Goal: Transaction & Acquisition: Purchase product/service

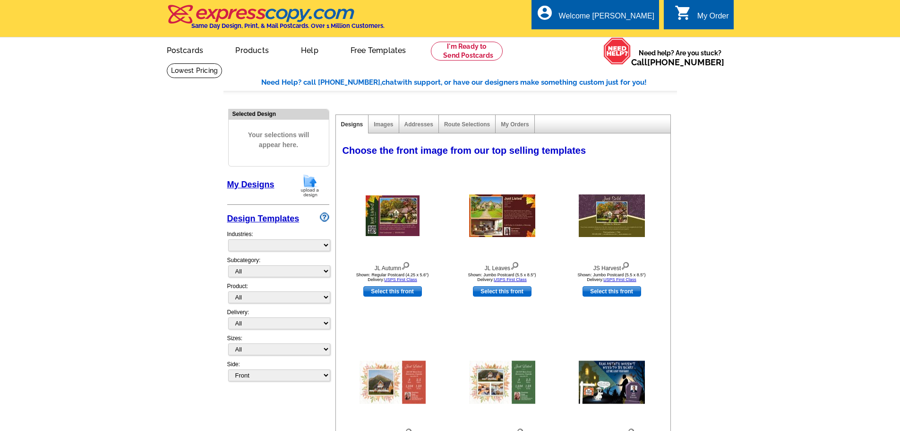
select select "785"
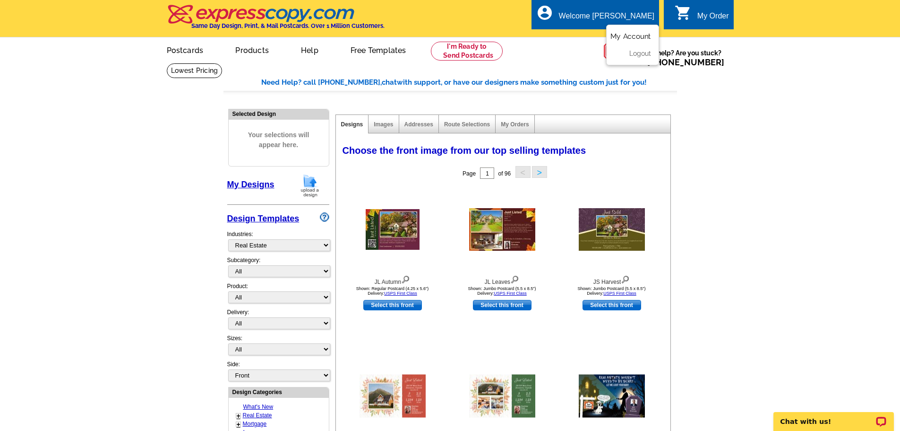
click at [631, 37] on link "My Account" at bounding box center [631, 36] width 41 height 9
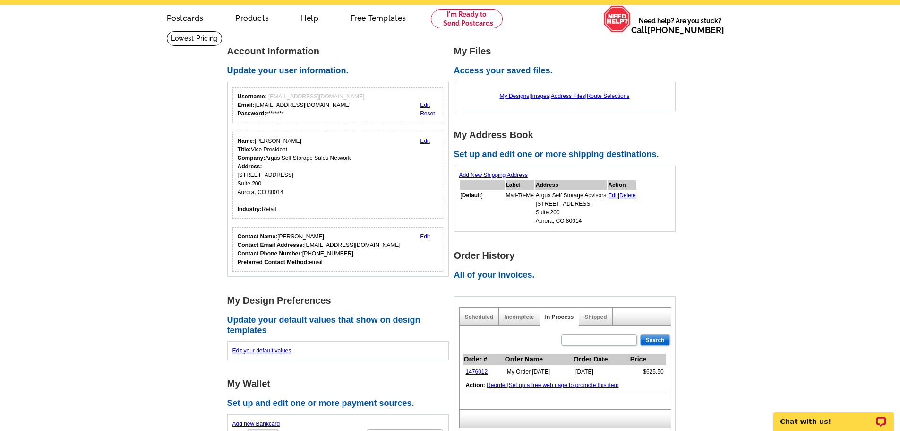
scroll to position [47, 0]
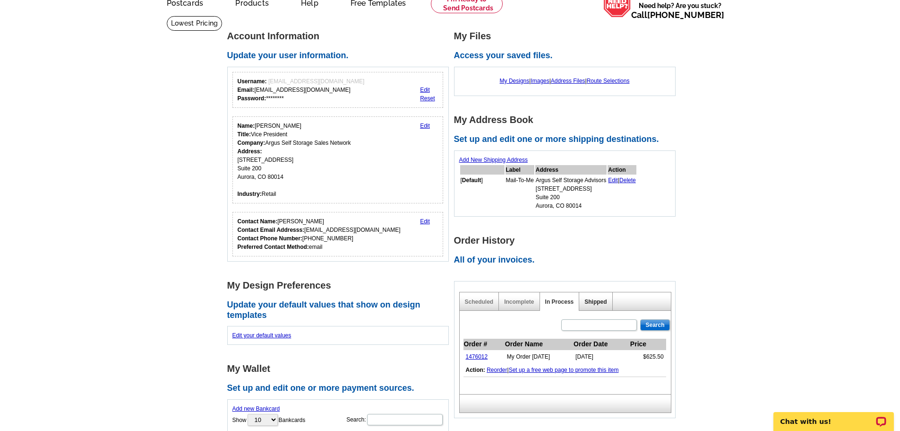
click at [593, 305] on link "Shipped" at bounding box center [596, 301] width 22 height 7
click at [559, 305] on link "In Process" at bounding box center [559, 301] width 29 height 7
click at [484, 357] on link "1476012" at bounding box center [477, 356] width 22 height 7
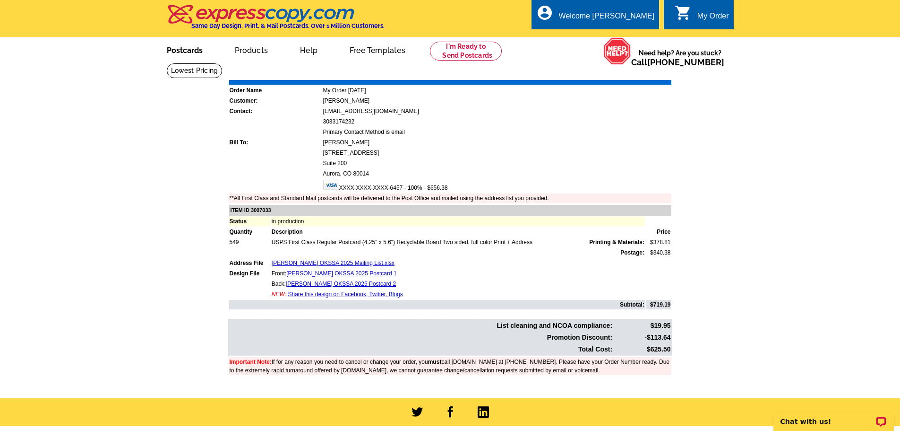
click at [192, 53] on link "Postcards" at bounding box center [185, 49] width 66 height 22
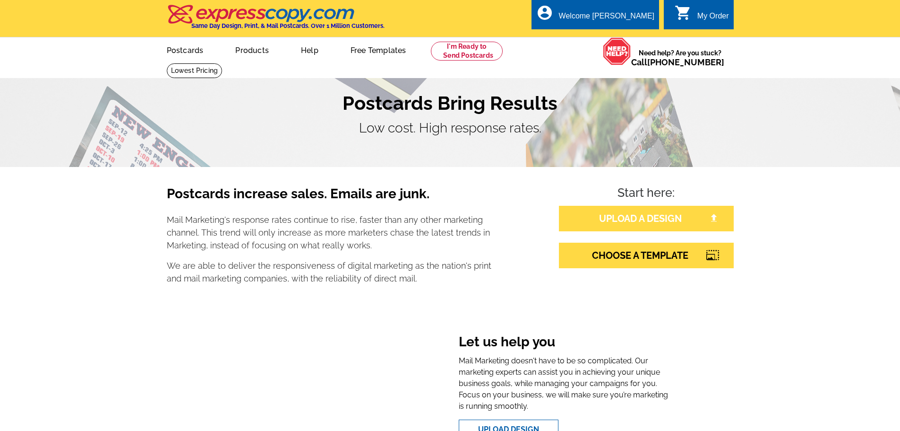
click at [643, 222] on link "UPLOAD A DESIGN" at bounding box center [646, 219] width 175 height 26
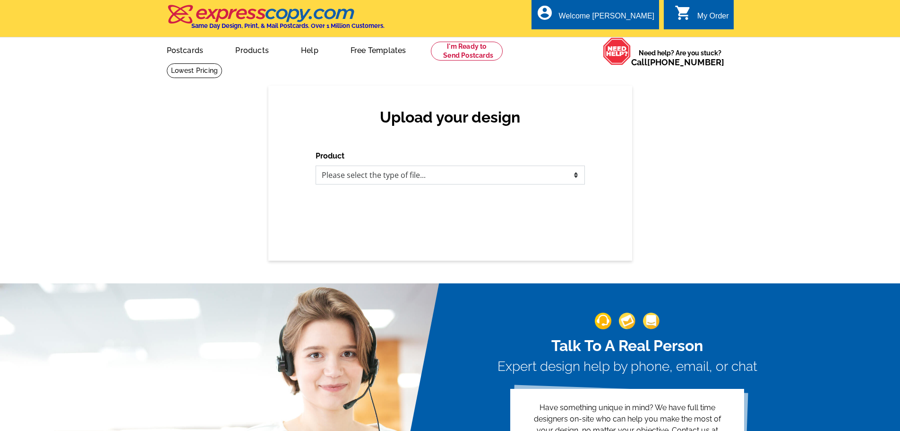
click at [410, 178] on select "Please select the type of file... Postcards Business Cards Letters and flyers G…" at bounding box center [450, 174] width 269 height 19
select select "1"
click at [316, 166] on select "Please select the type of file... Postcards Business Cards Letters and flyers G…" at bounding box center [450, 174] width 269 height 19
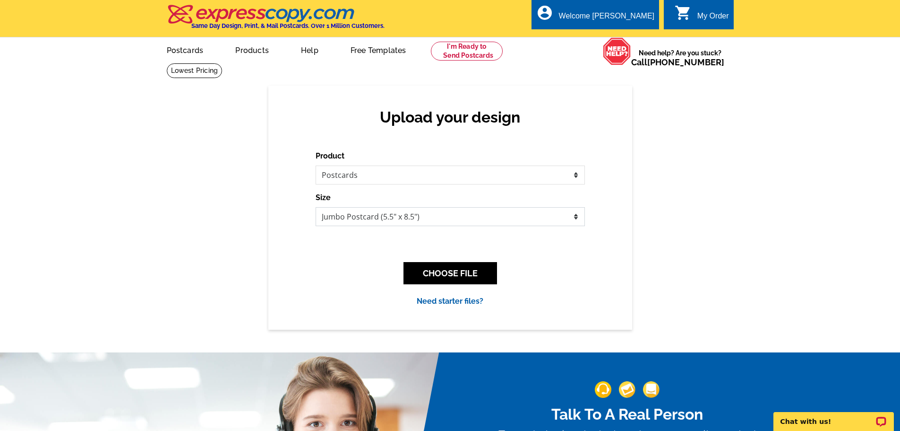
click at [379, 213] on select "Jumbo Postcard (5.5" x 8.5") Regular Postcard (4.25" x 5.6") Panoramic Postcard…" at bounding box center [450, 216] width 269 height 19
select select "1"
click at [316, 208] on select "Jumbo Postcard (5.5" x 8.5") Regular Postcard (4.25" x 5.6") Panoramic Postcard…" at bounding box center [450, 216] width 269 height 19
click at [424, 274] on button "CHOOSE FILE" at bounding box center [451, 273] width 94 height 22
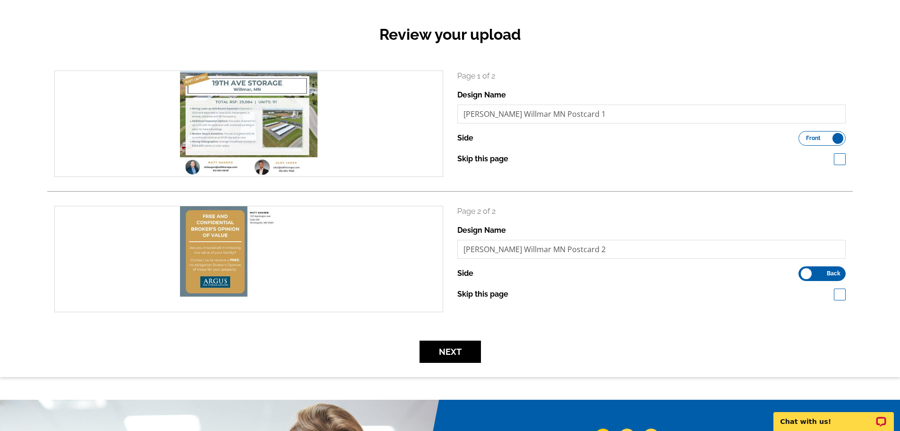
scroll to position [95, 0]
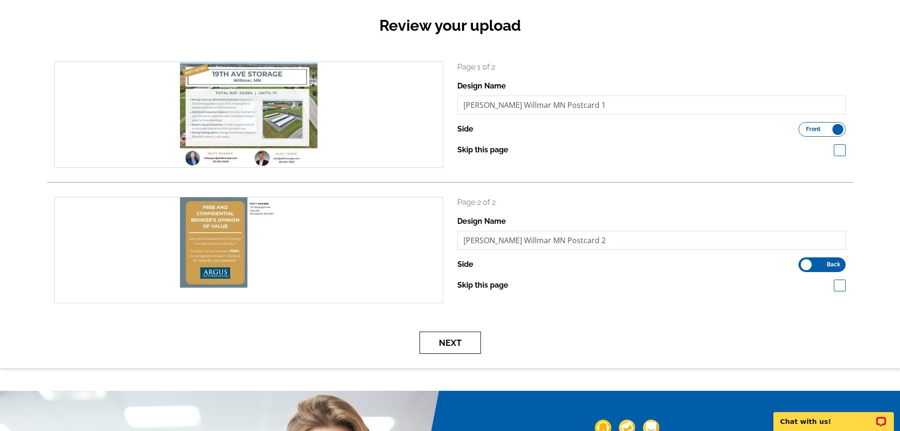
click at [454, 342] on button "Next" at bounding box center [450, 342] width 61 height 22
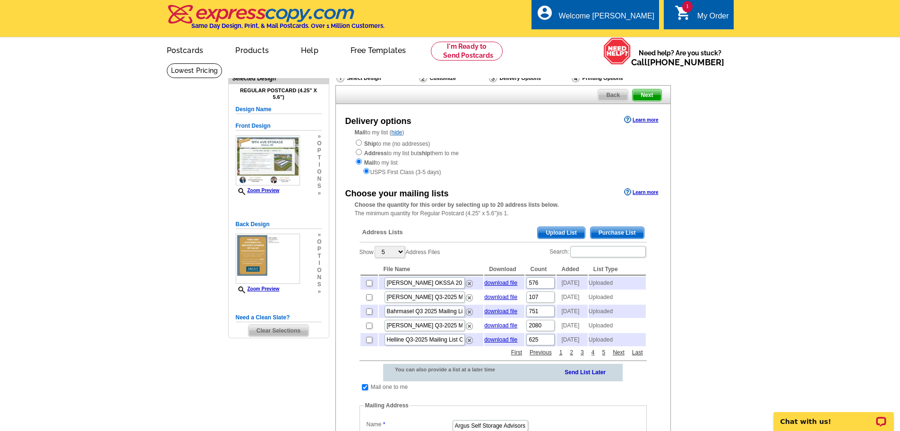
click at [561, 231] on span "Upload List" at bounding box center [561, 232] width 47 height 11
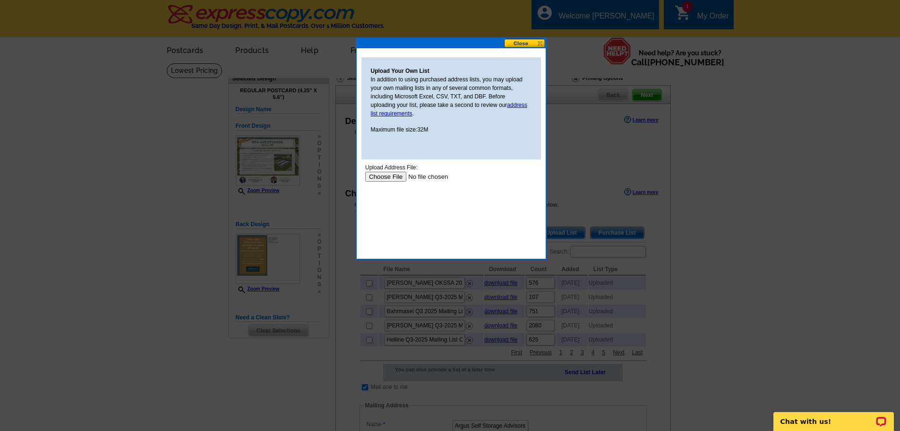
click at [396, 177] on input "file" at bounding box center [425, 177] width 120 height 10
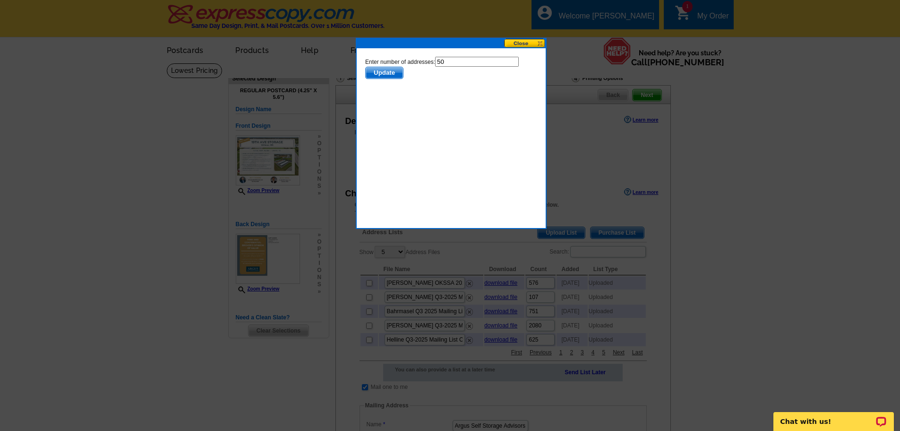
click at [394, 74] on span "Update" at bounding box center [383, 72] width 37 height 11
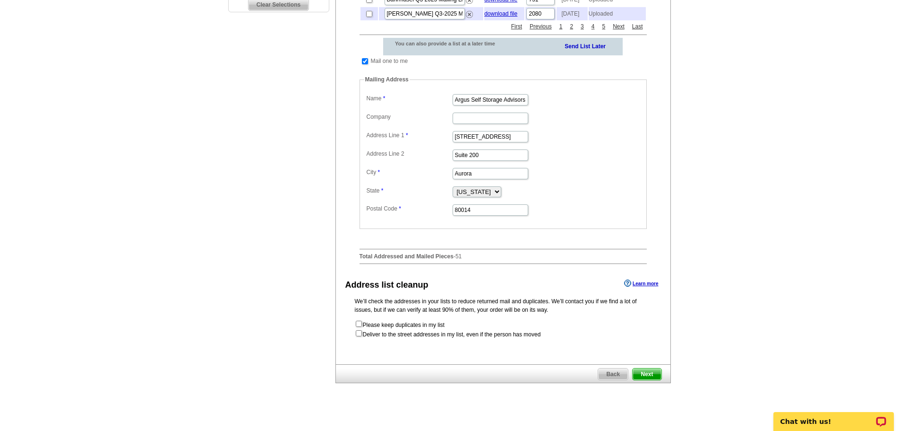
scroll to position [378, 0]
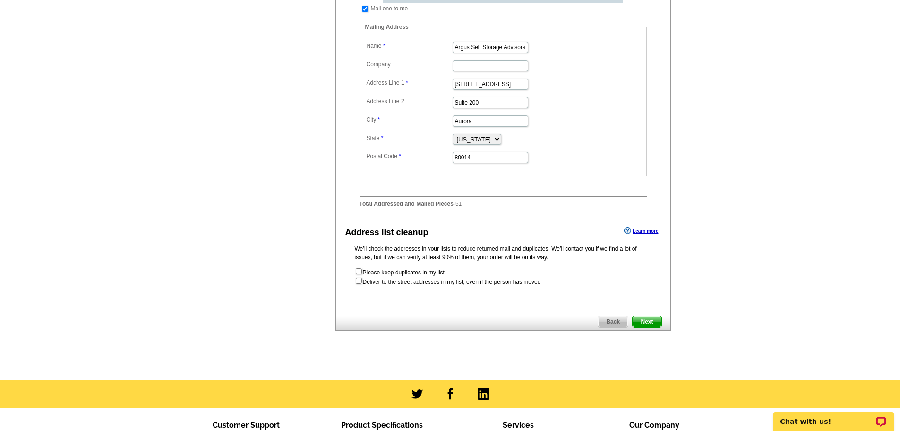
click at [650, 327] on span "Next" at bounding box center [647, 321] width 28 height 11
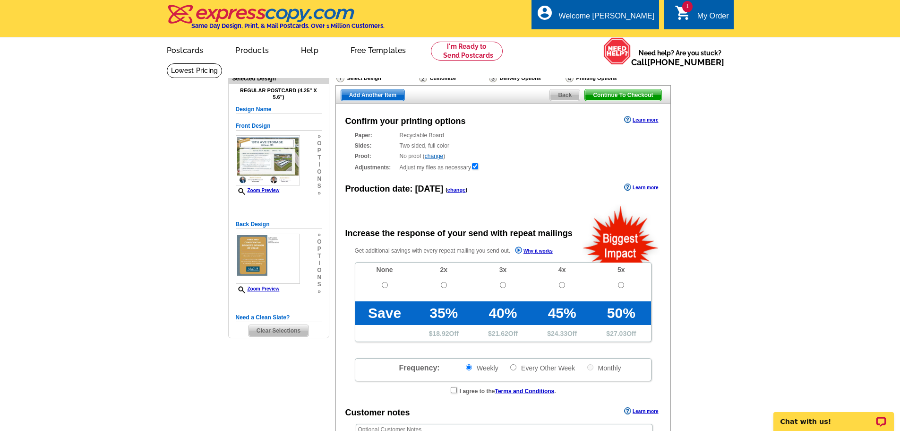
radio input "false"
click at [387, 286] on input "radio" at bounding box center [385, 285] width 6 height 6
radio input "true"
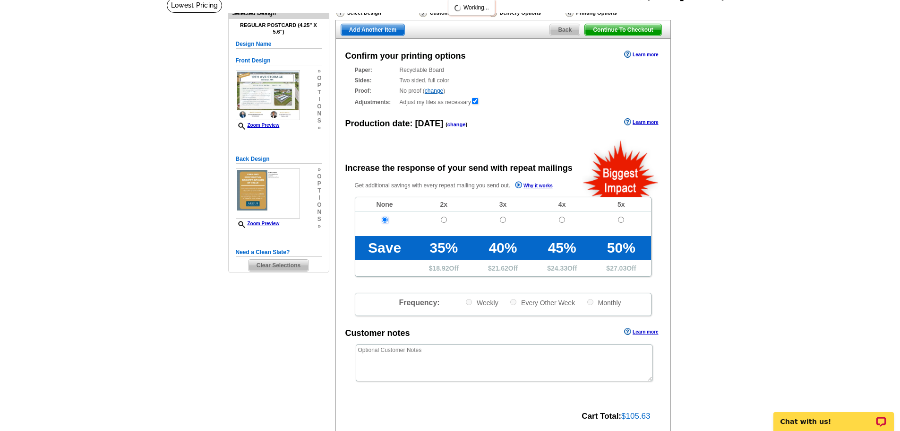
scroll to position [284, 0]
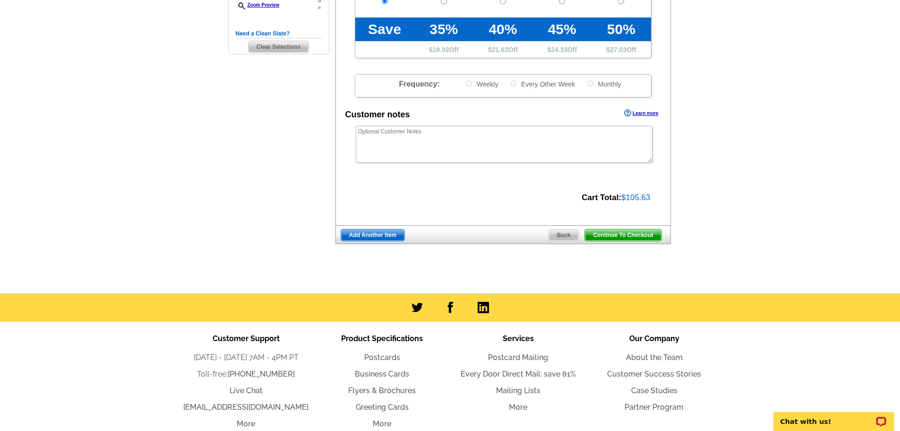
click at [611, 240] on span "Continue To Checkout" at bounding box center [623, 234] width 76 height 11
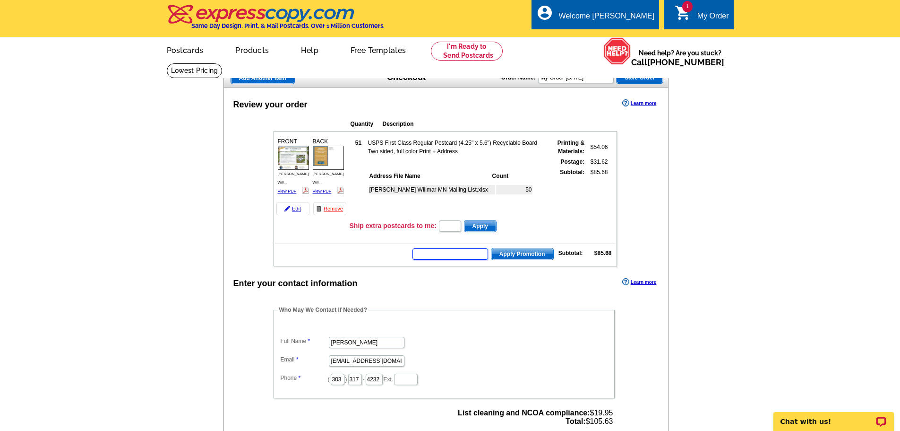
click at [426, 255] on input "text" at bounding box center [451, 253] width 76 height 11
type input "NM2330"
click at [529, 257] on span "Apply Promotion" at bounding box center [523, 253] width 62 height 11
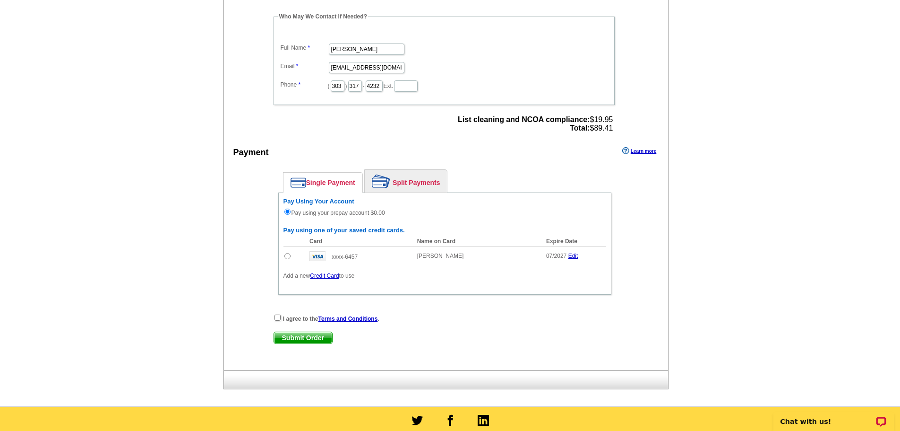
scroll to position [331, 0]
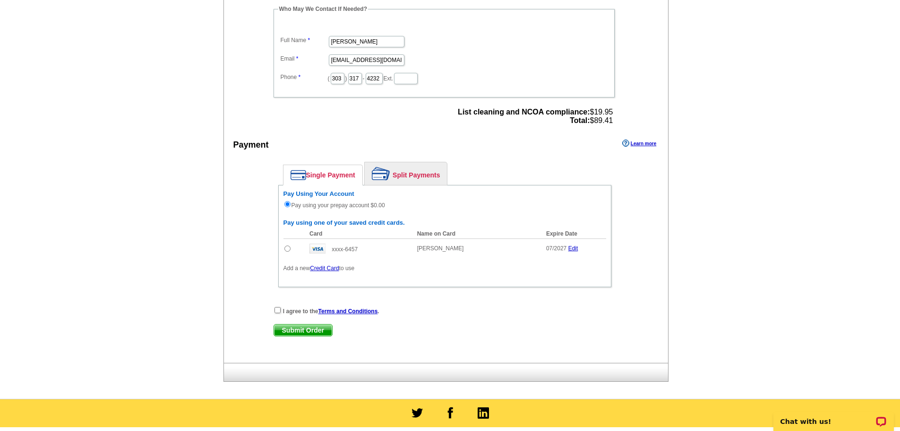
click at [287, 251] on input "radio" at bounding box center [288, 248] width 6 height 6
radio input "true"
radio input "false"
click at [277, 310] on input "checkbox" at bounding box center [278, 310] width 6 height 6
checkbox input "true"
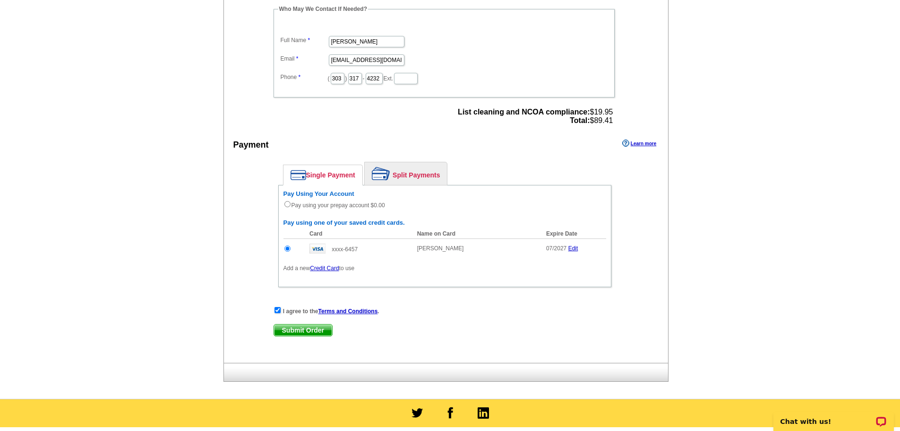
click at [289, 331] on span "Submit Order" at bounding box center [303, 329] width 58 height 11
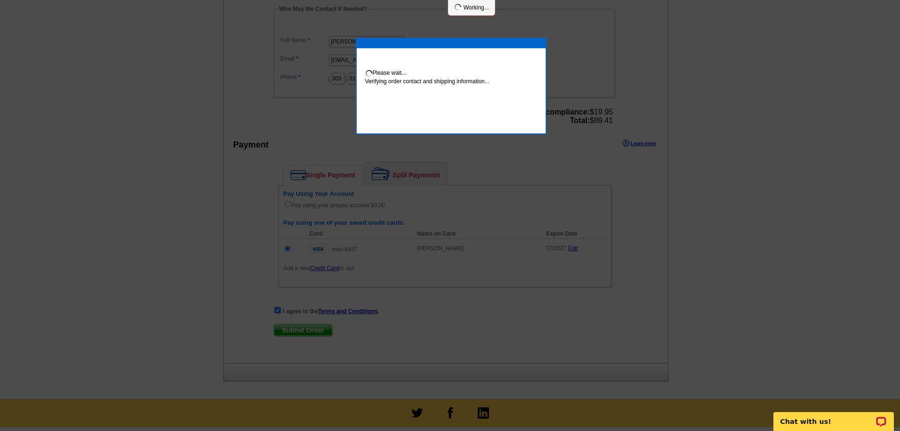
scroll to position [327, 0]
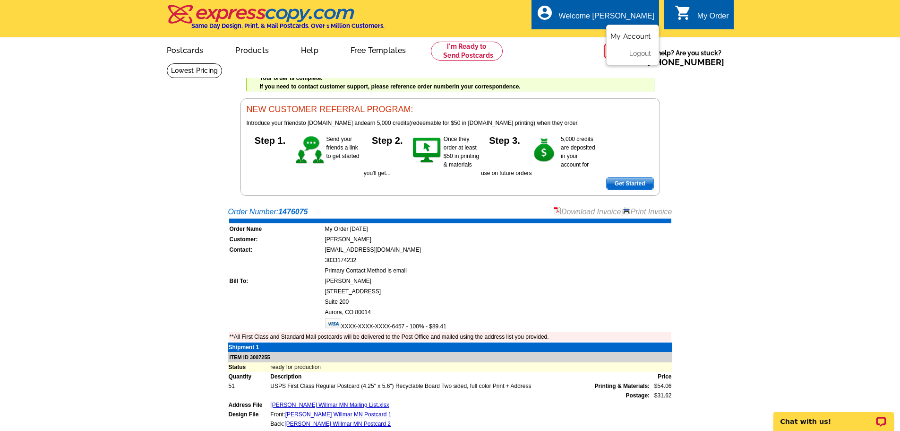
click at [633, 35] on link "My Account" at bounding box center [631, 36] width 41 height 9
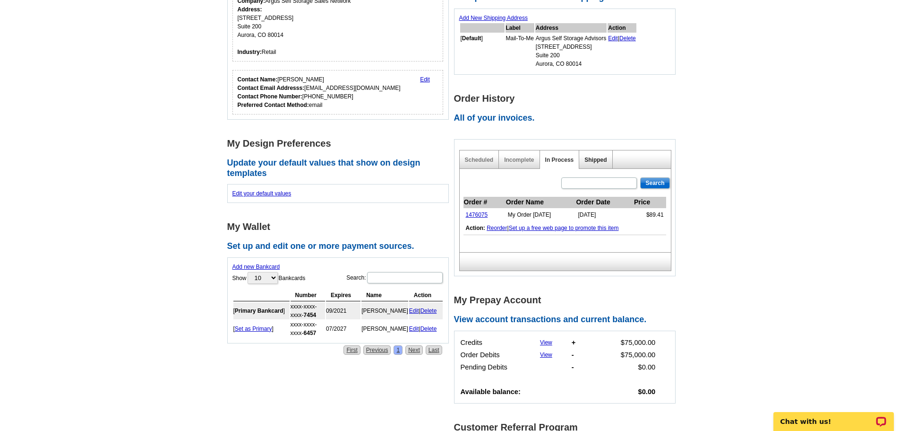
click at [592, 159] on link "Shipped" at bounding box center [596, 159] width 22 height 7
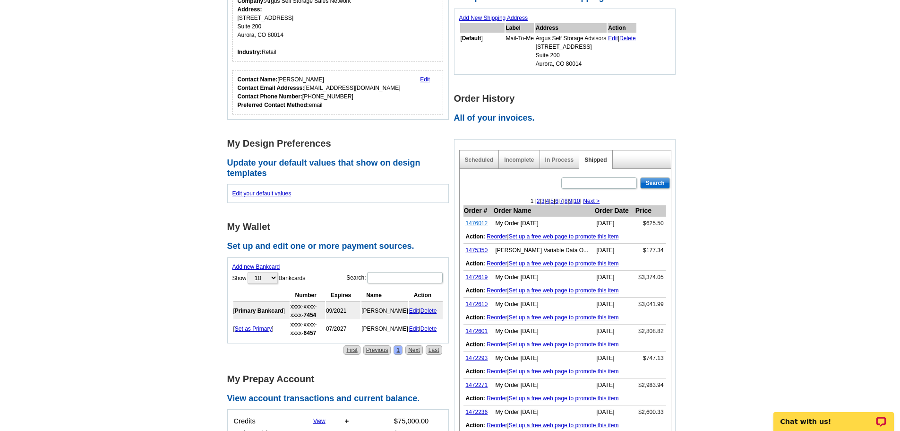
click at [479, 224] on link "1476012" at bounding box center [477, 223] width 22 height 7
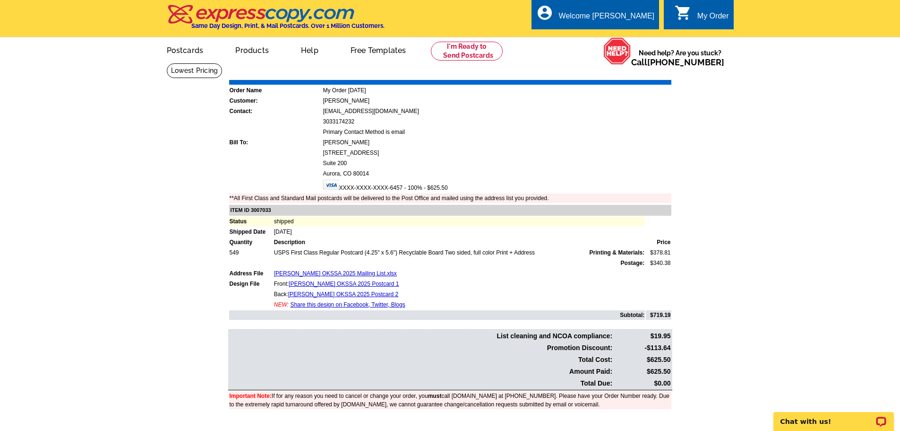
click at [579, 74] on link "Download Invoice" at bounding box center [587, 73] width 67 height 8
